Goal: Information Seeking & Learning: Learn about a topic

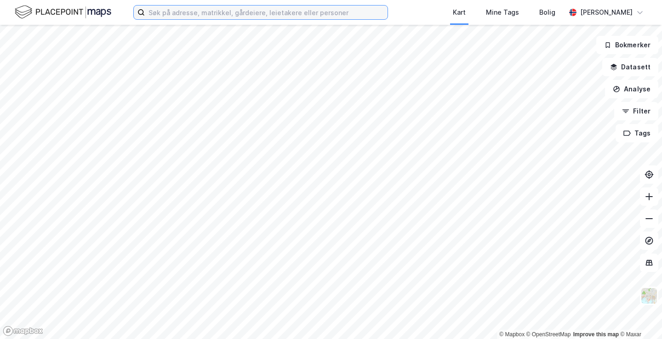
click at [273, 6] on input at bounding box center [266, 13] width 243 height 14
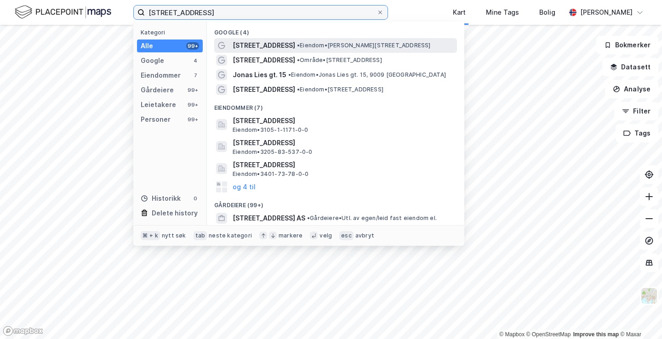
type input "[STREET_ADDRESS]"
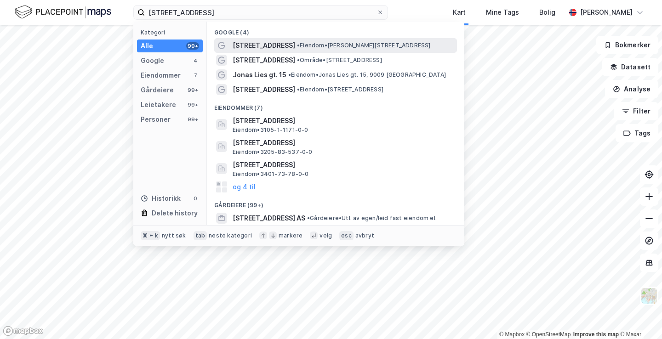
click at [373, 42] on span "• Eiendom • [STREET_ADDRESS]" at bounding box center [364, 45] width 134 height 7
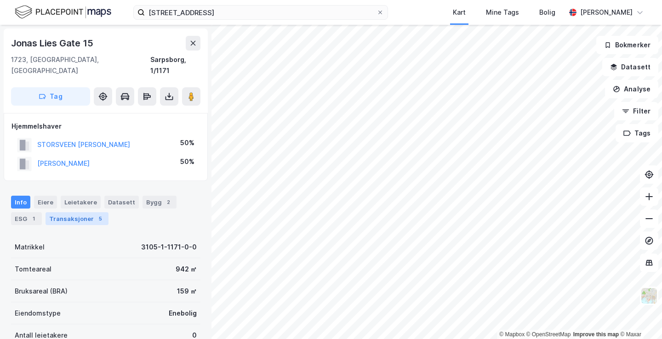
click at [98, 214] on div "5" at bounding box center [100, 218] width 9 height 9
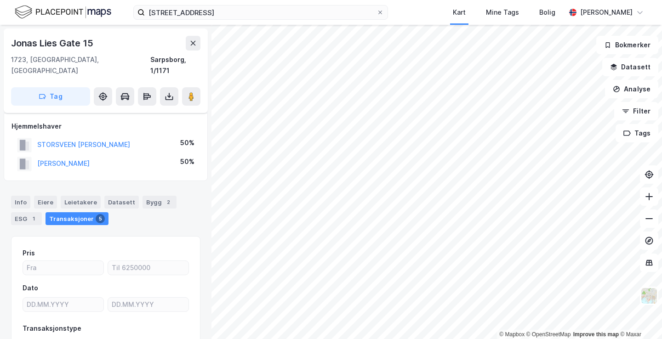
scroll to position [118, 0]
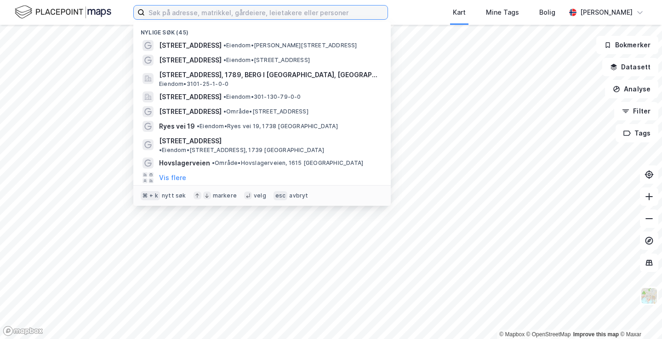
click at [204, 17] on input at bounding box center [266, 13] width 243 height 14
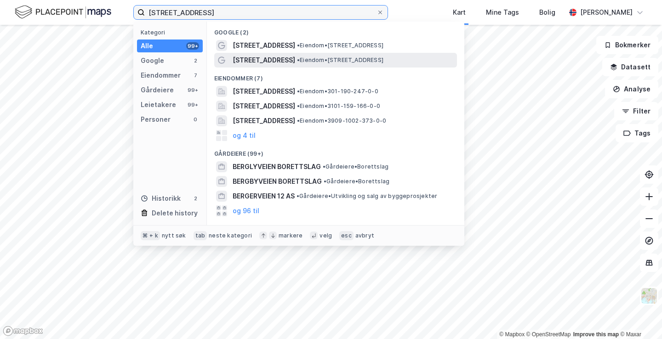
type input "berglyveien 11"
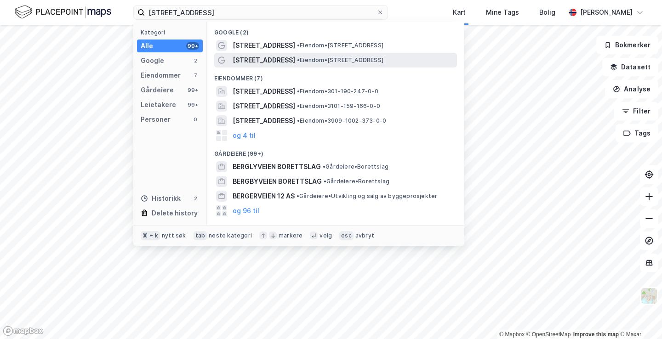
click at [311, 61] on span "• Eiendom • Berglyveien 11, 1768 Halden" at bounding box center [340, 60] width 86 height 7
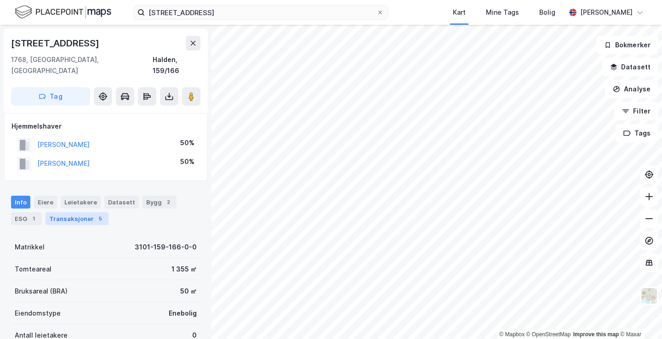
click at [96, 214] on div "5" at bounding box center [100, 218] width 9 height 9
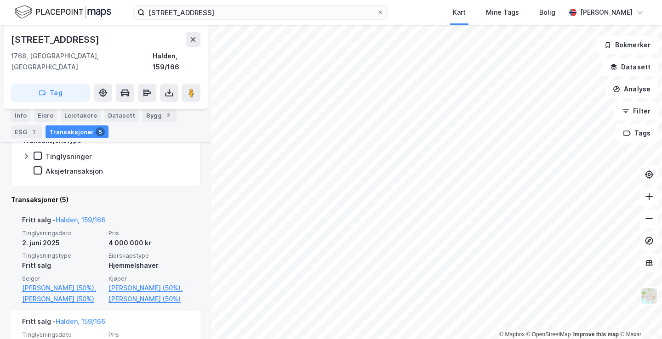
scroll to position [211, 0]
